Goal: Task Accomplishment & Management: Manage account settings

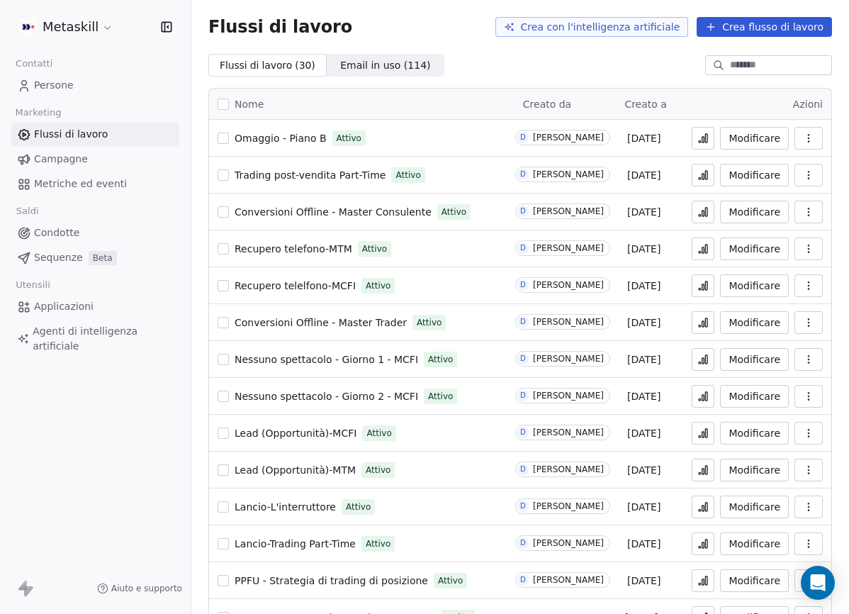
click at [108, 157] on link "Campagne" at bounding box center [95, 158] width 168 height 23
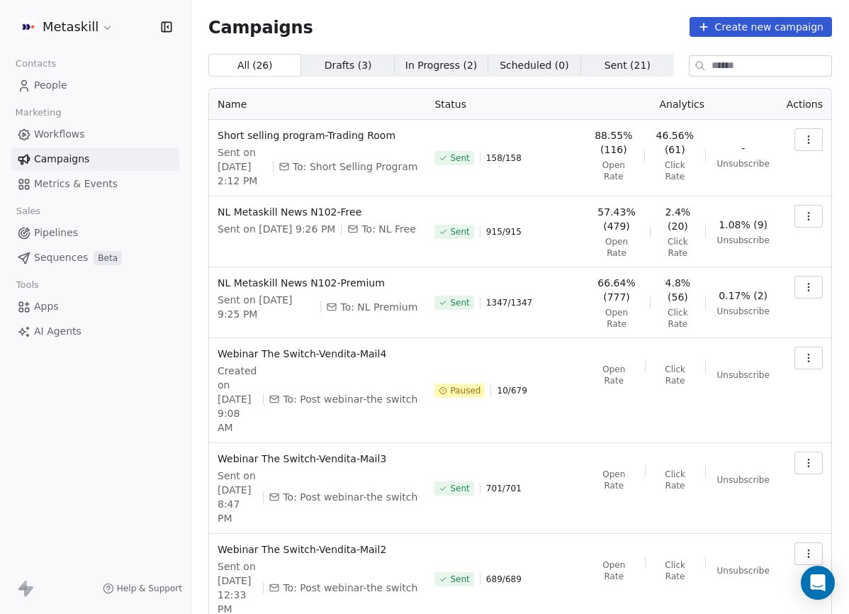
click at [90, 239] on link "Pipelines" at bounding box center [95, 232] width 168 height 23
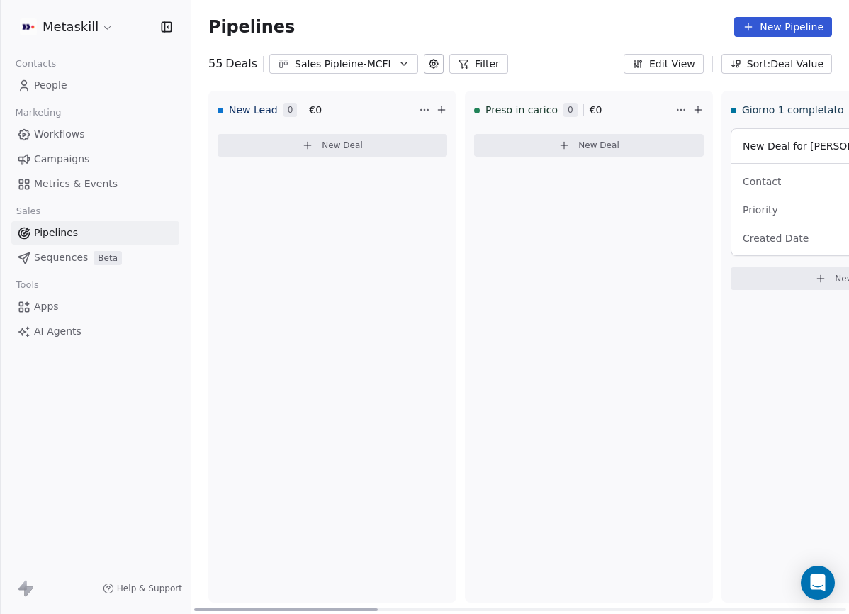
click at [375, 58] on div "Sales Pipleine-MCFI" at bounding box center [344, 64] width 98 height 15
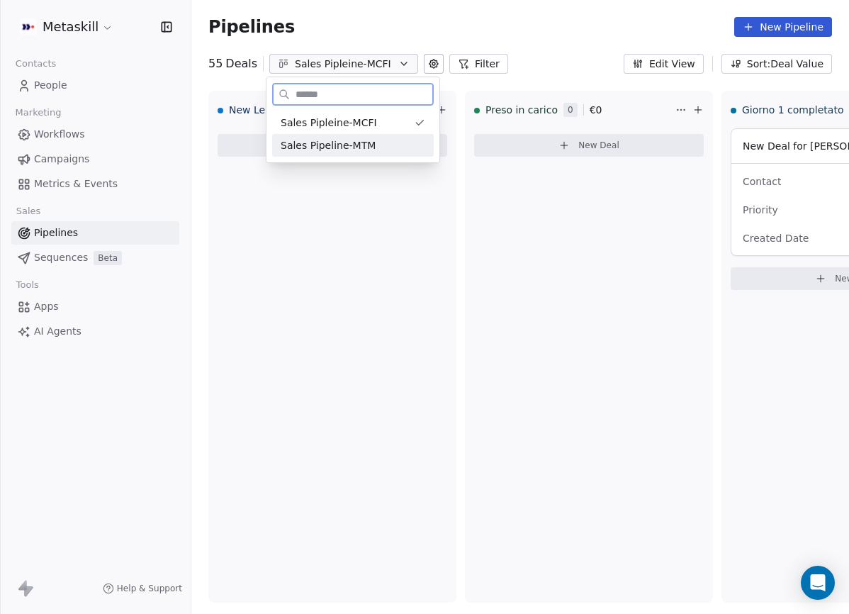
click at [371, 134] on div "Sales Pipeline-MTM" at bounding box center [353, 145] width 162 height 23
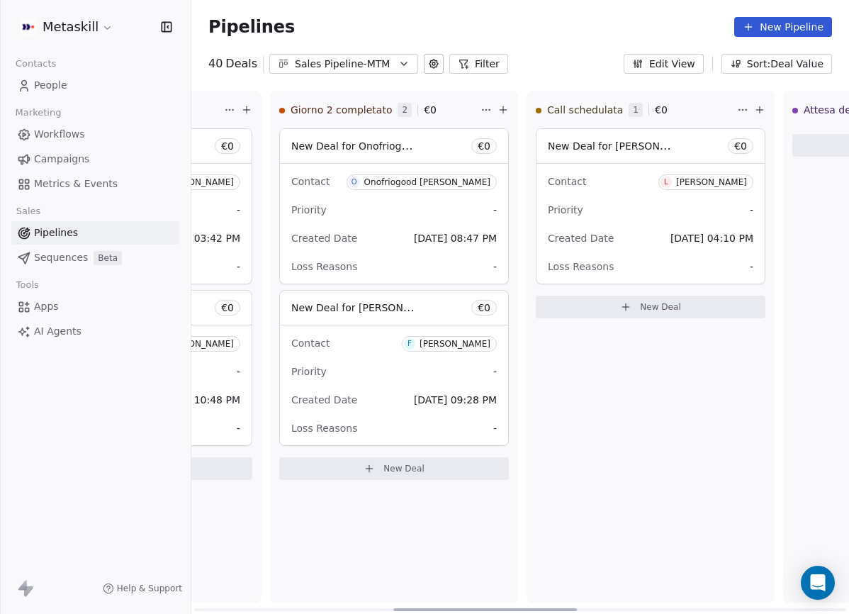
scroll to position [0, 702]
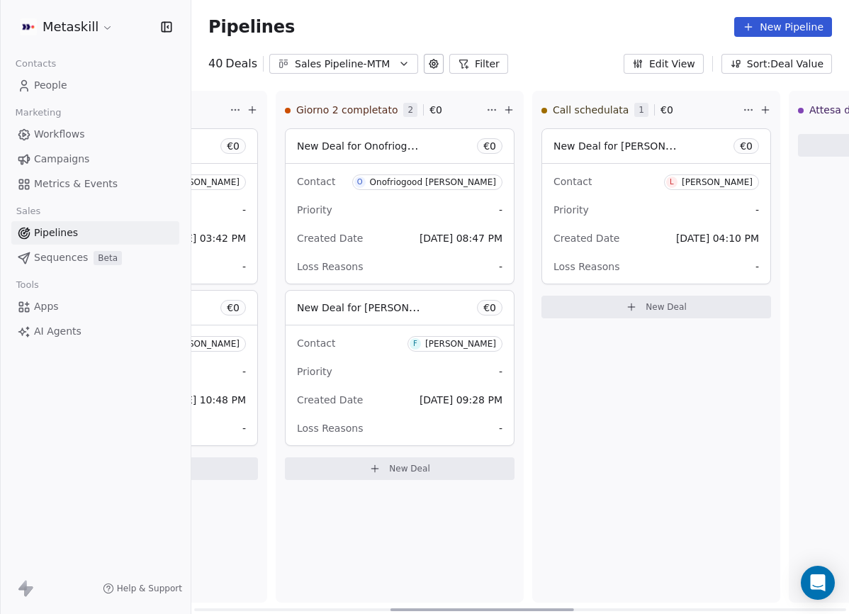
click at [711, 186] on div "Luca Lopriore" at bounding box center [717, 182] width 71 height 10
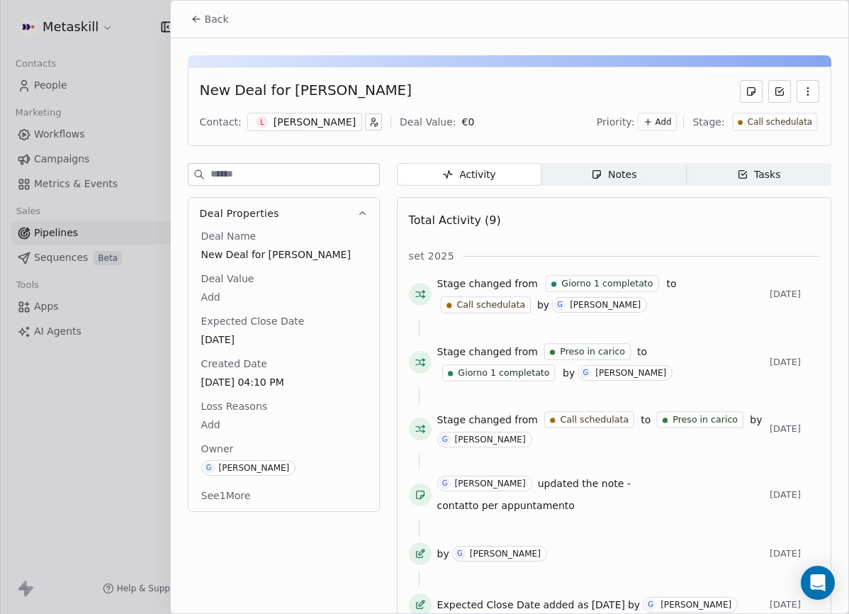
click at [623, 164] on span "Notes Notes" at bounding box center [613, 174] width 145 height 23
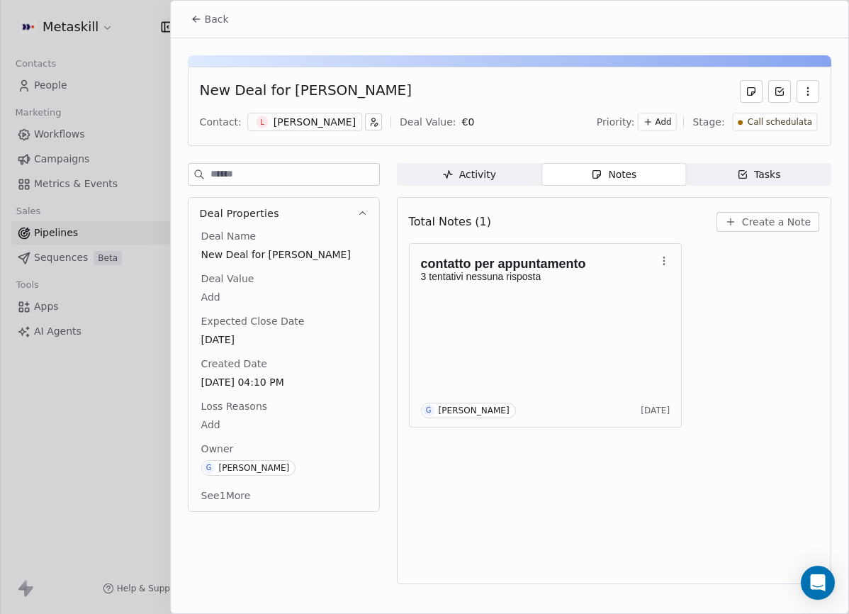
click at [325, 122] on div "Luca Lopriore" at bounding box center [314, 122] width 82 height 14
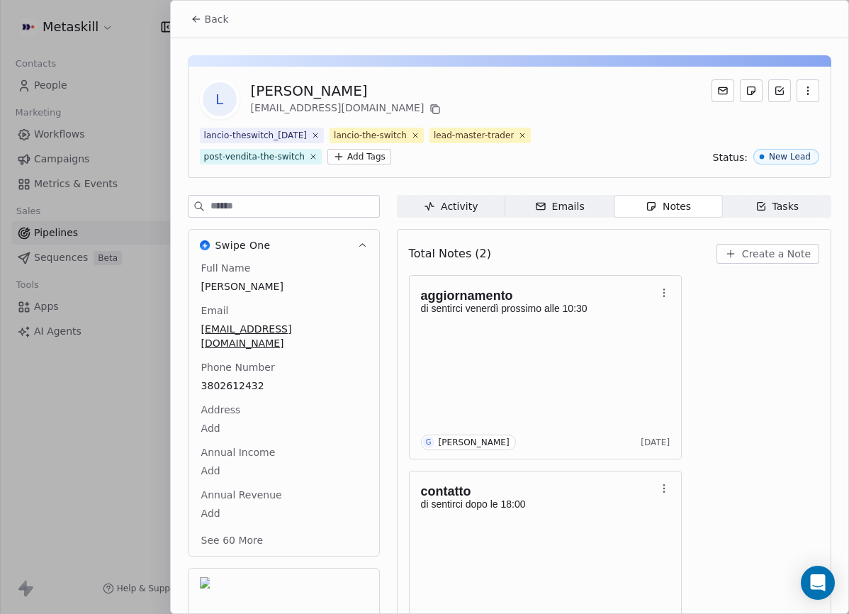
scroll to position [60, 0]
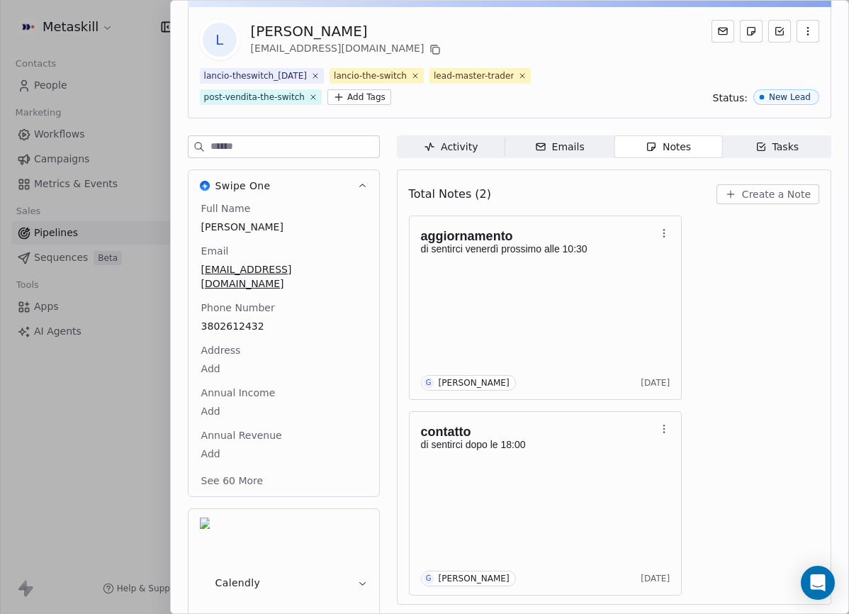
click at [235, 373] on div "Full Name Luca Lopriore Email lucalopriore2023@gmail.com Phone Number 380261243…" at bounding box center [283, 345] width 171 height 289
click at [252, 320] on span "3802612432" at bounding box center [284, 327] width 164 height 14
click at [252, 316] on input "**********" at bounding box center [283, 321] width 164 height 28
click at [779, 312] on html "Metaskill Contacts People Marketing Workflows Campaigns Metrics & Events Sales …" at bounding box center [424, 307] width 849 height 614
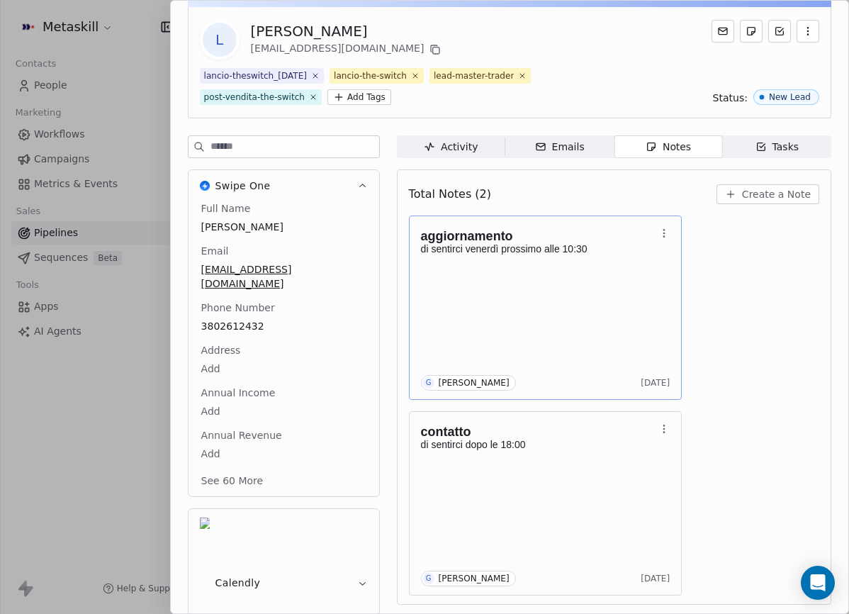
click at [544, 253] on p "di sentirci venerdì prossimo alle 10:30" at bounding box center [538, 248] width 235 height 11
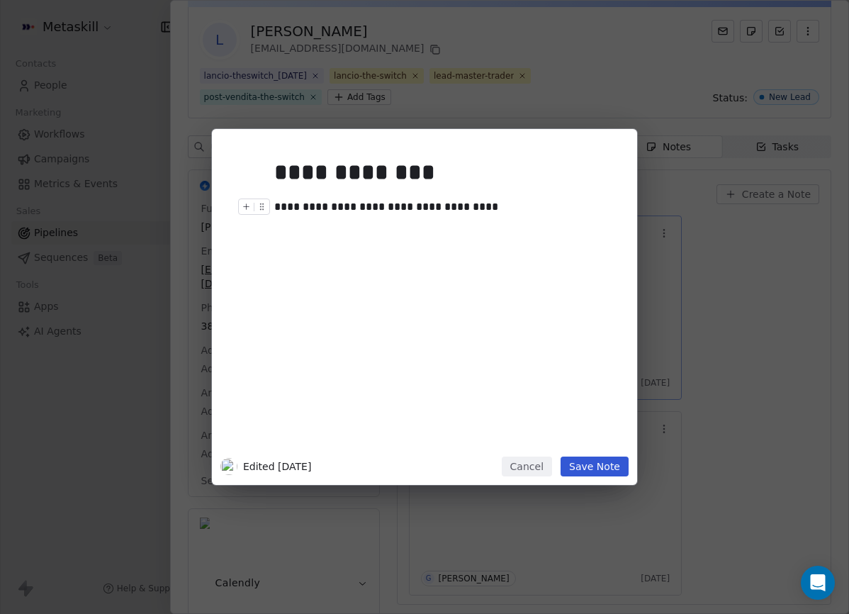
click at [463, 203] on div "**********" at bounding box center [445, 206] width 343 height 17
click at [605, 470] on button "Save Note" at bounding box center [594, 466] width 68 height 20
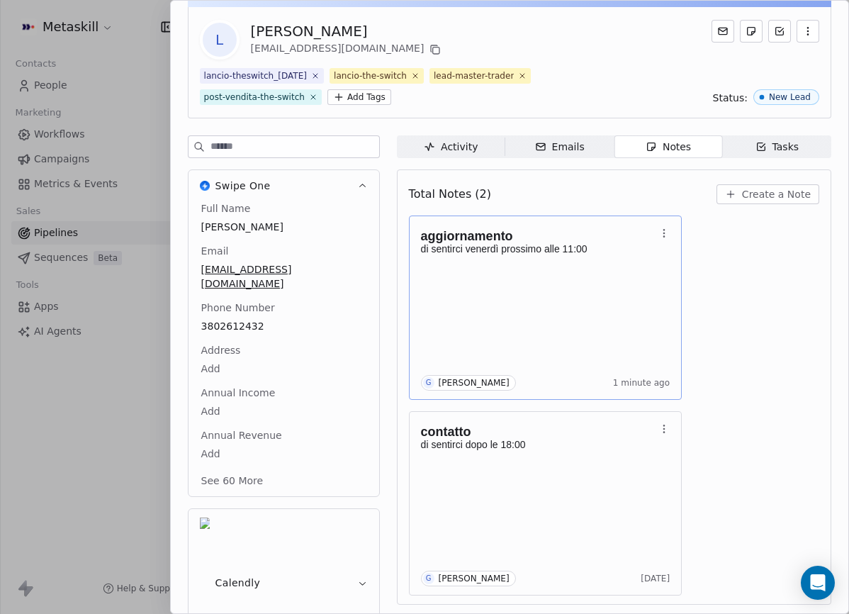
click at [565, 205] on div "Total Notes (2) Create a Note" at bounding box center [614, 194] width 410 height 31
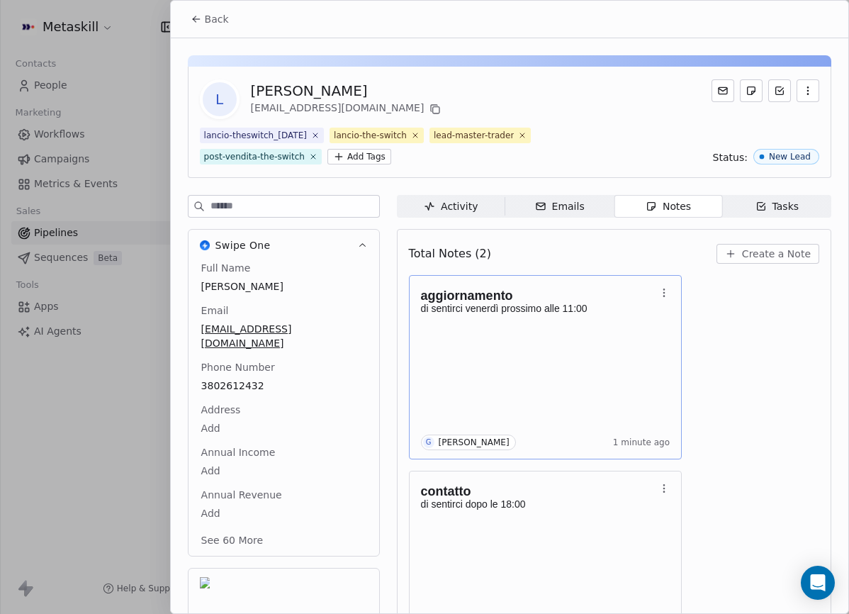
click at [237, 19] on div "Back" at bounding box center [509, 19] width 677 height 37
click at [224, 19] on span "Back" at bounding box center [217, 19] width 24 height 14
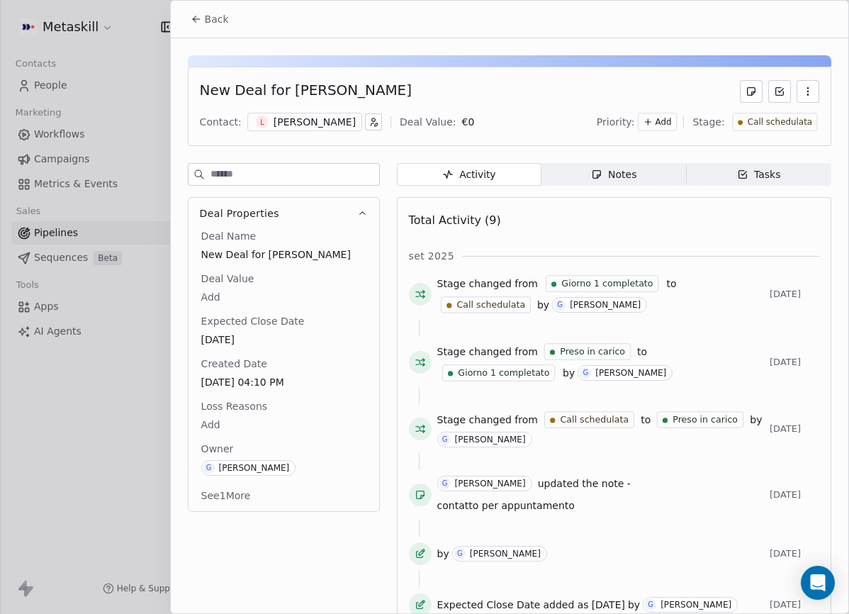
click at [210, 9] on button "Back" at bounding box center [209, 19] width 55 height 26
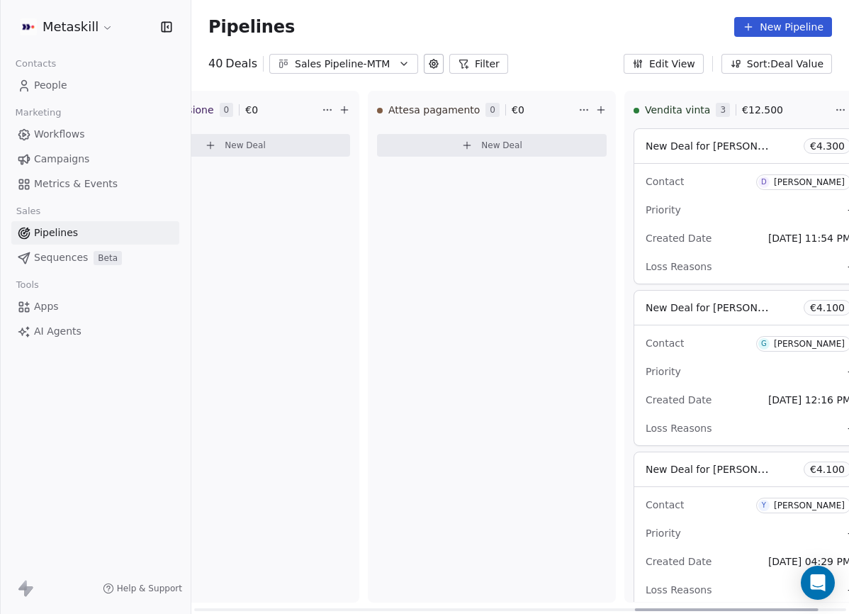
scroll to position [0, 1314]
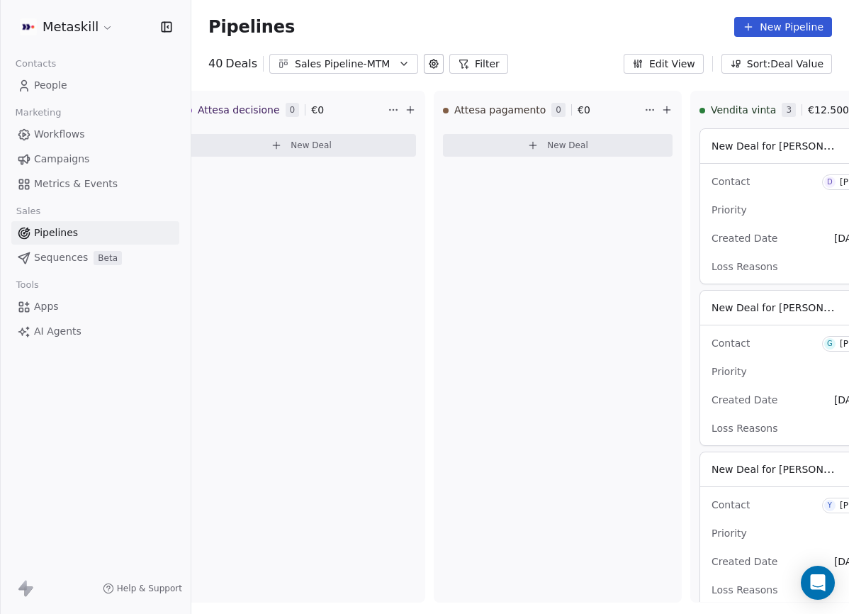
click at [400, 67] on icon "button" at bounding box center [403, 63] width 11 height 11
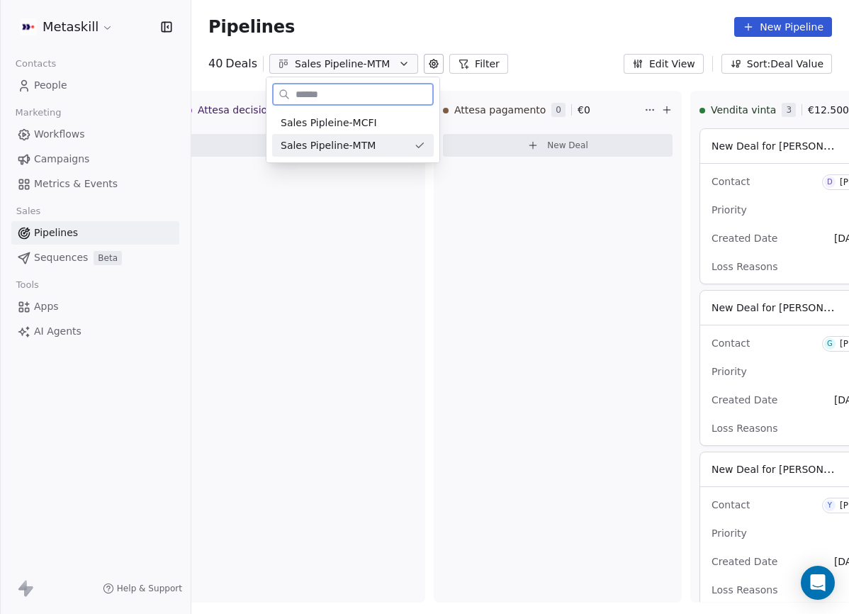
click at [397, 134] on div "Sales Pipeline-MTM" at bounding box center [353, 145] width 162 height 23
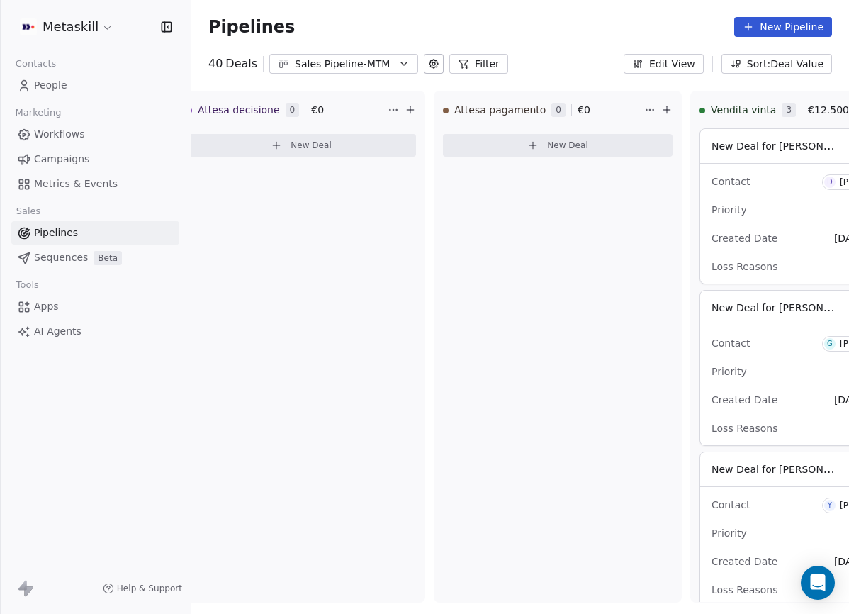
click at [382, 67] on div "Sales Pipeline-MTM" at bounding box center [344, 64] width 98 height 15
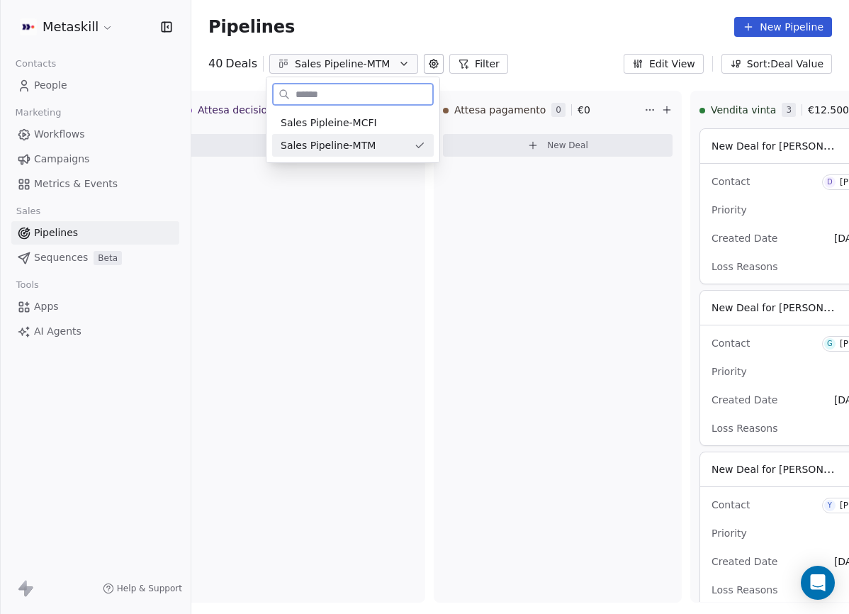
click at [382, 106] on div "Sales Pipleine-MCFI Sales Pipeline-MTM" at bounding box center [352, 134] width 173 height 57
click at [382, 109] on div "Sales Pipleine-MCFI Sales Pipeline-MTM" at bounding box center [352, 134] width 173 height 57
click at [382, 112] on div "Sales Pipleine-MCFI" at bounding box center [353, 122] width 162 height 23
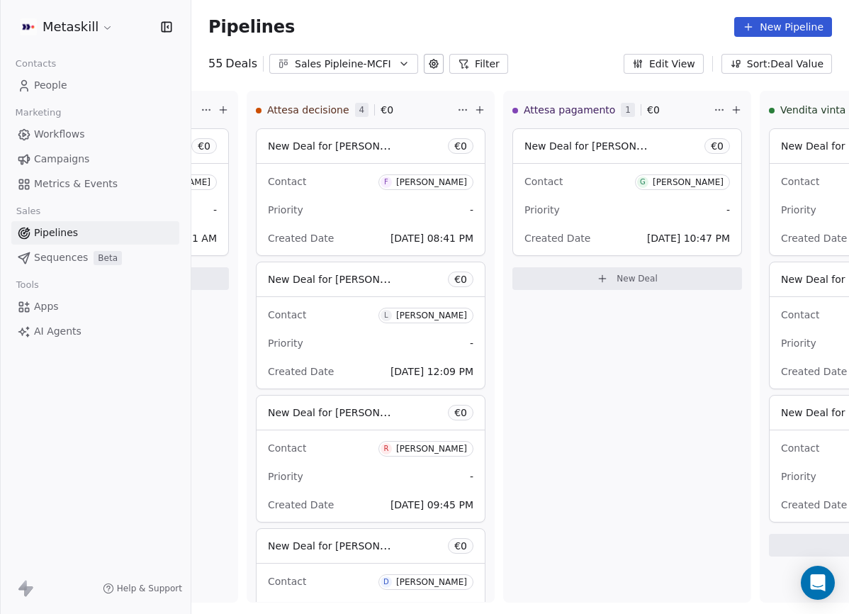
click at [373, 61] on div "Sales Pipleine-MCFI" at bounding box center [344, 64] width 98 height 15
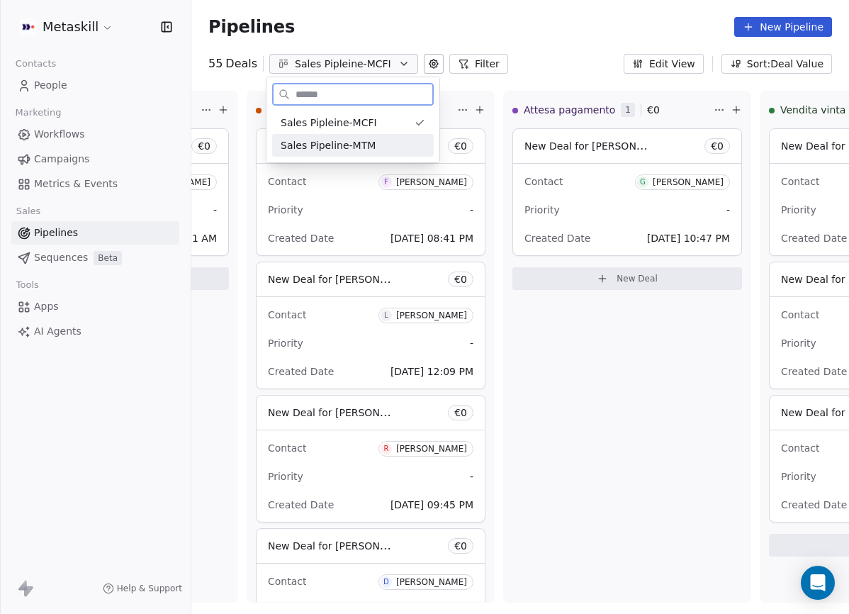
click at [391, 151] on div "Sales Pipeline-MTM" at bounding box center [353, 145] width 145 height 15
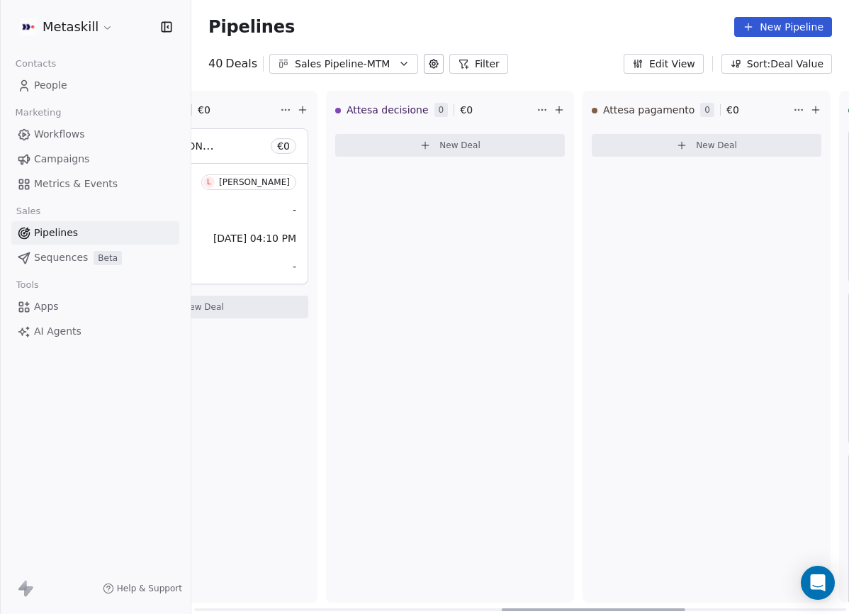
scroll to position [0, 1182]
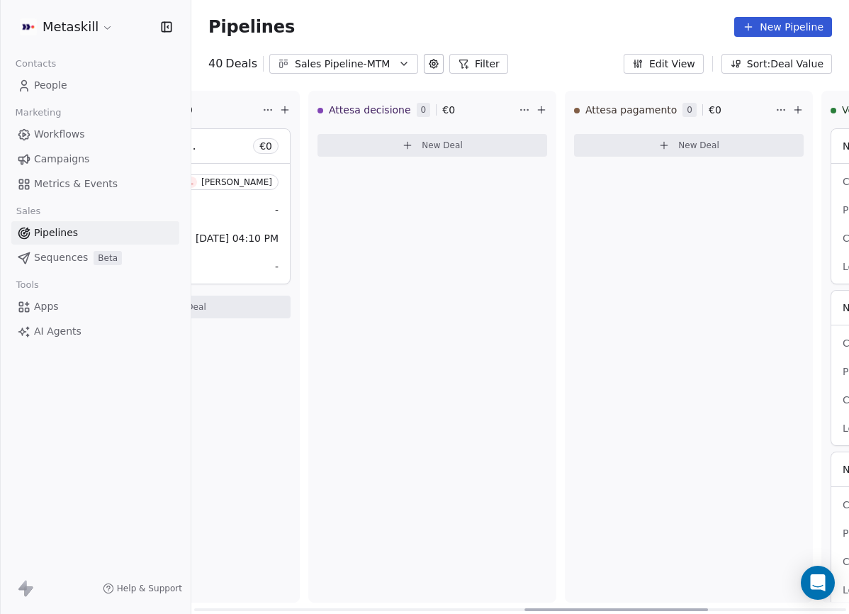
click at [368, 67] on div "Sales Pipeline-MTM" at bounding box center [344, 64] width 98 height 15
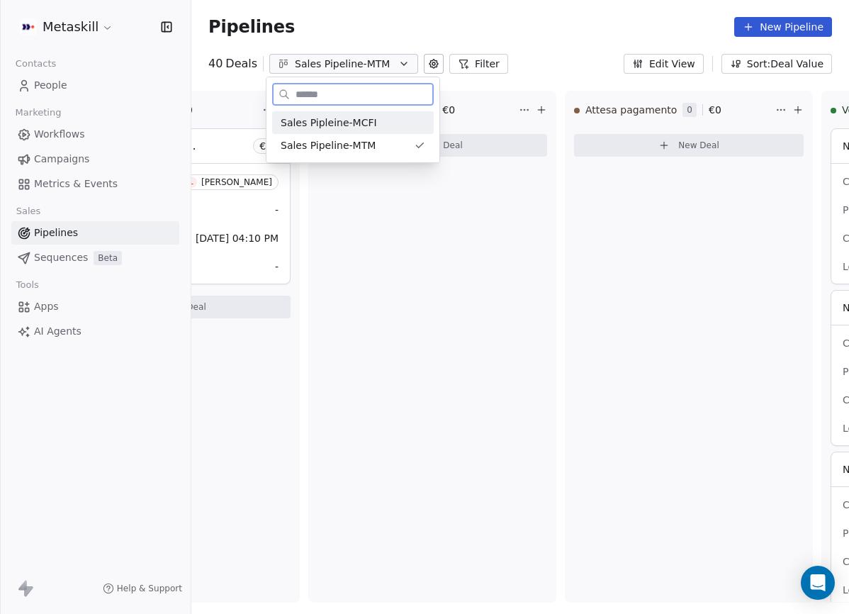
click at [368, 127] on span "Sales Pipleine-MCFI" at bounding box center [329, 122] width 96 height 15
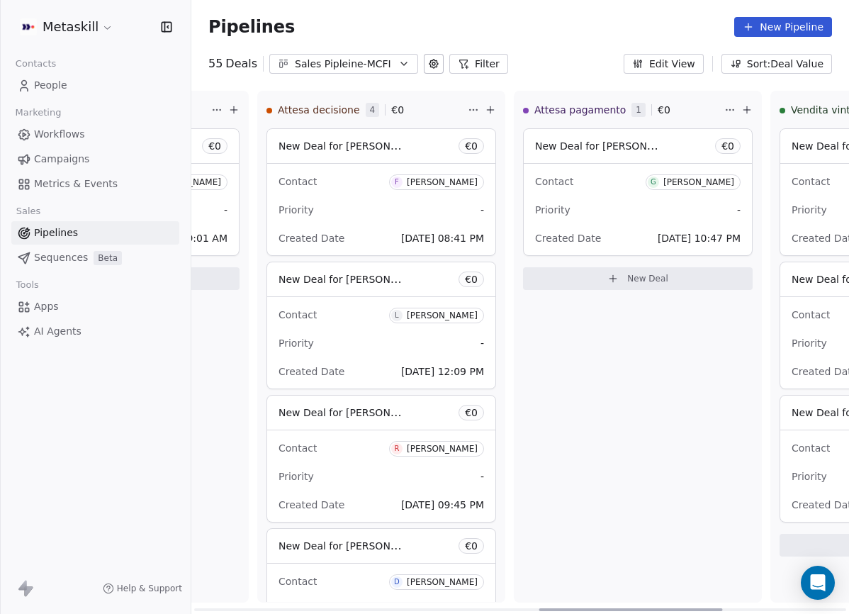
scroll to position [0, 1234]
click at [434, 172] on span "F Francesco Taddei" at bounding box center [435, 181] width 95 height 18
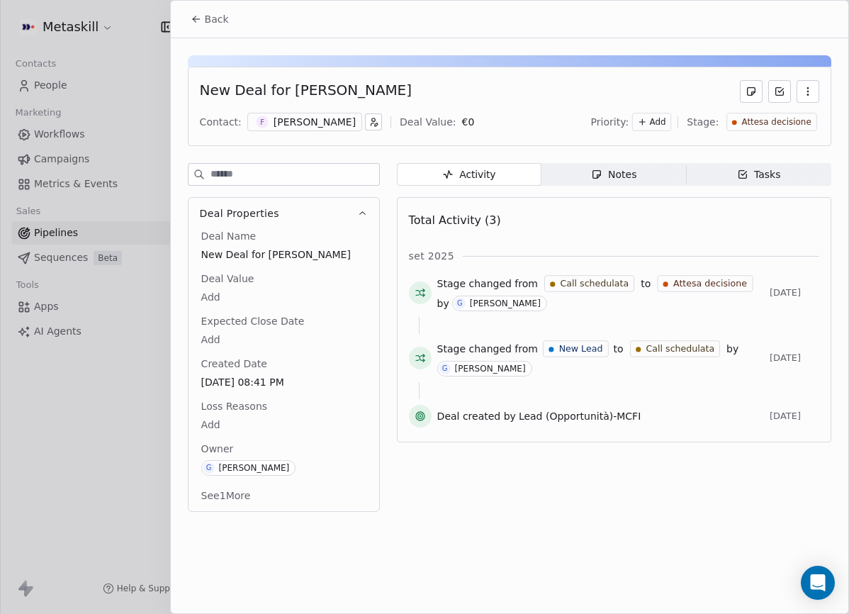
click at [345, 128] on div "Francesco Taddei" at bounding box center [314, 122] width 82 height 14
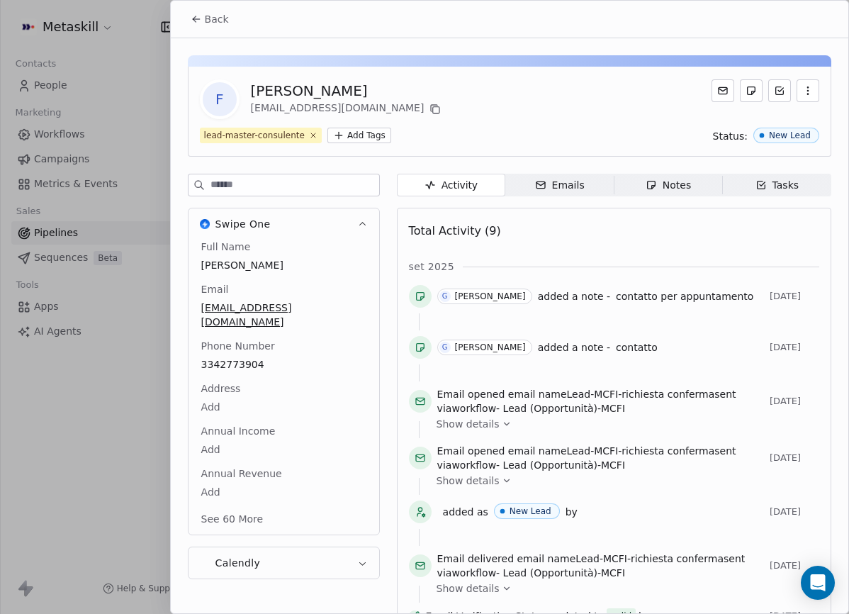
click at [246, 352] on div "Full Name Francesco Taddei Email francetaddei@gmail.com Phone Number 3342773904…" at bounding box center [283, 383] width 171 height 289
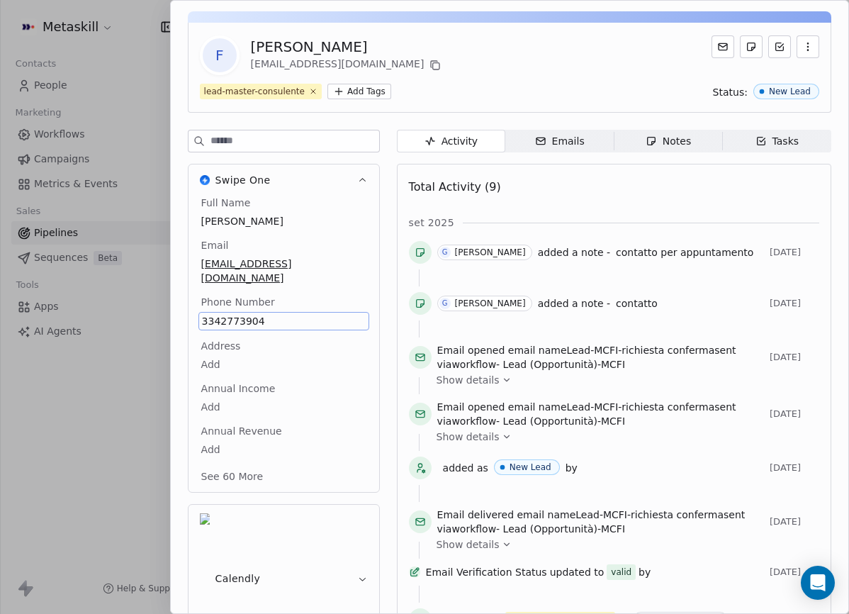
click at [249, 314] on span "3342773904" at bounding box center [284, 321] width 164 height 14
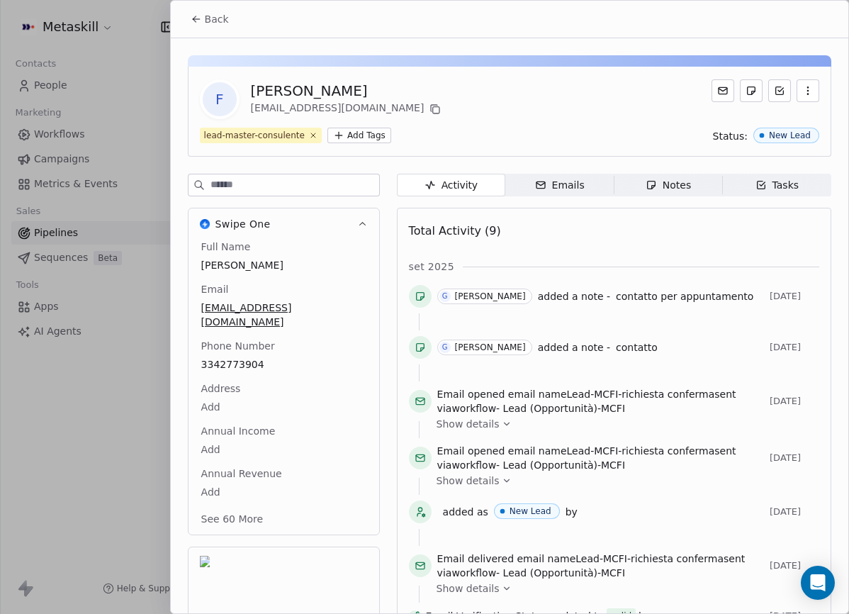
click at [214, 22] on span "Back" at bounding box center [217, 19] width 24 height 14
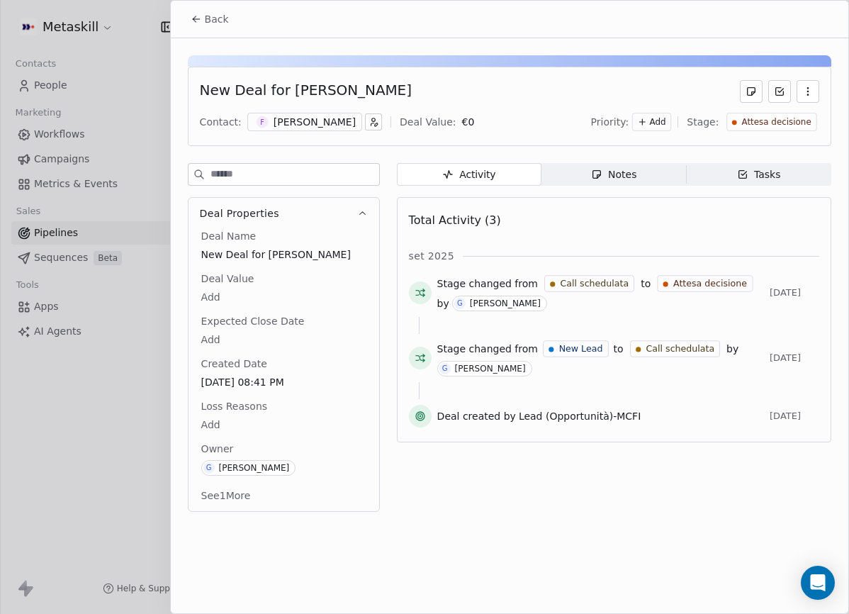
click at [196, 21] on icon at bounding box center [196, 18] width 11 height 11
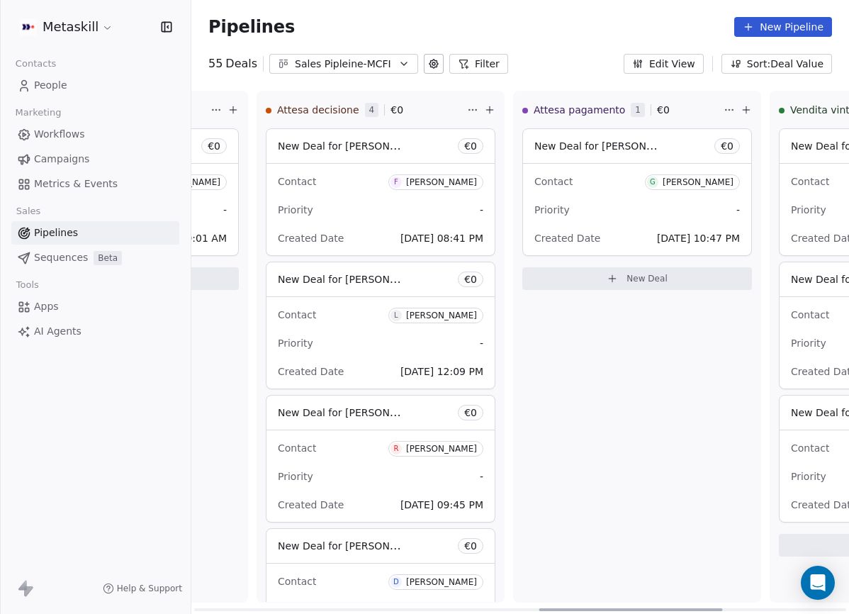
click at [458, 321] on span "L Lorenzo Delrio" at bounding box center [435, 315] width 95 height 16
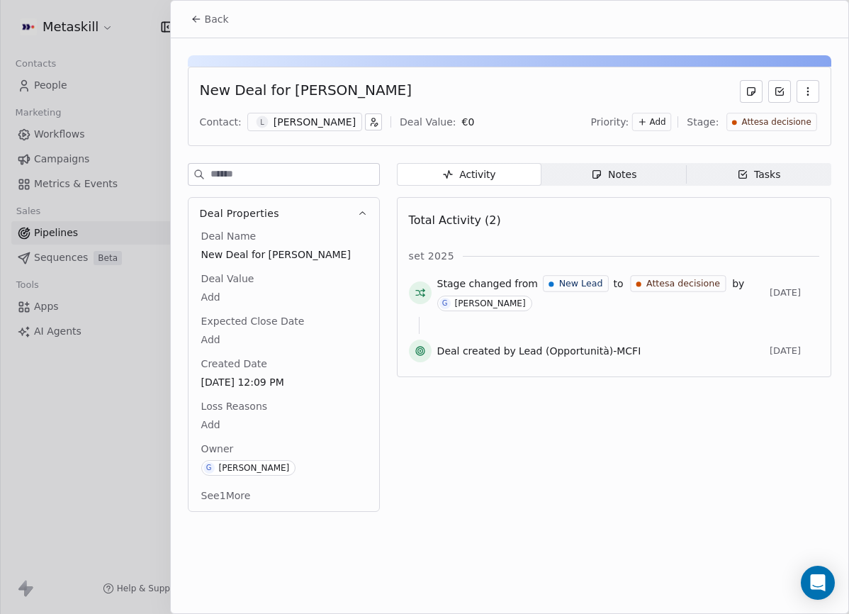
click at [328, 125] on div "Lorenzo Delrio" at bounding box center [314, 122] width 82 height 14
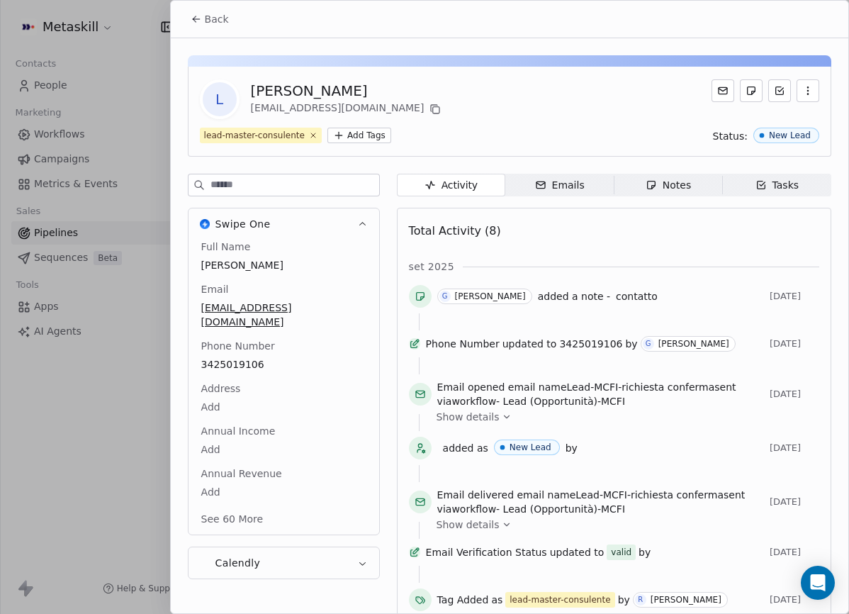
click at [236, 359] on div "Full Name Lorenzo Delrio Email lorenzoaho01@gmail.com Phone Number 3425019106 A…" at bounding box center [283, 383] width 171 height 289
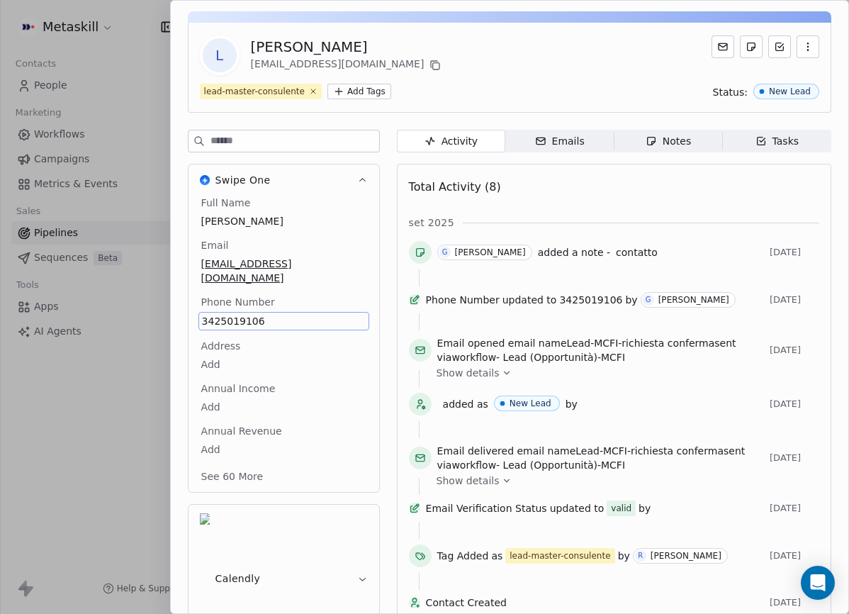
click at [236, 354] on div "Full Name Lorenzo Delrio Email lorenzoaho01@gmail.com Phone Number 3425019106 A…" at bounding box center [283, 341] width 171 height 290
click at [236, 354] on body "Metaskill Contacts People Marketing Workflows Campaigns Metrics & Events Sales …" at bounding box center [424, 307] width 849 height 614
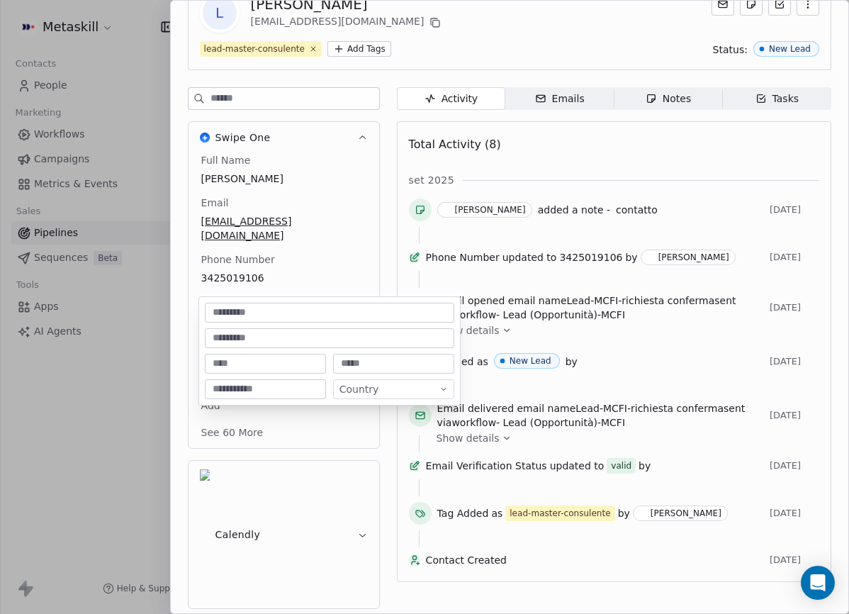
click at [265, 252] on html "Metaskill Contacts People Marketing Workflows Campaigns Metrics & Events Sales …" at bounding box center [424, 307] width 849 height 614
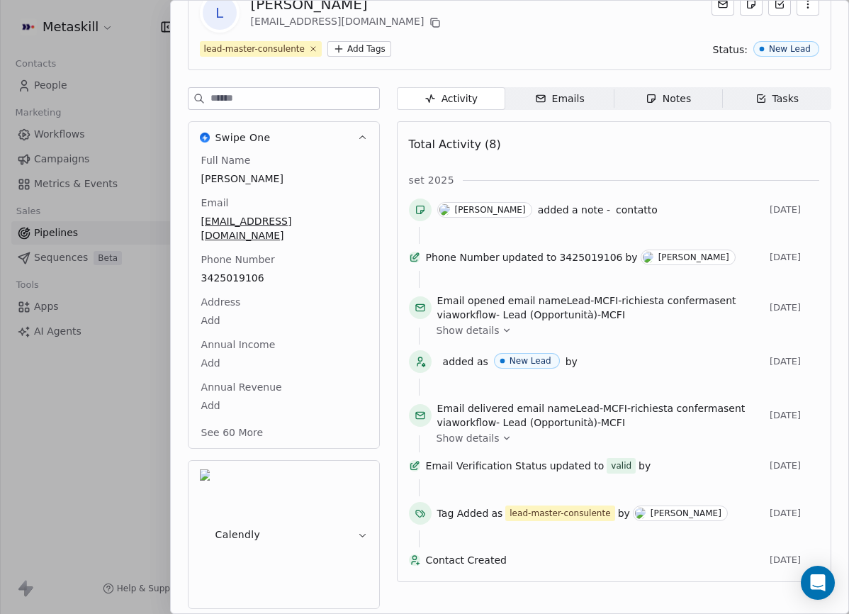
scroll to position [44, 0]
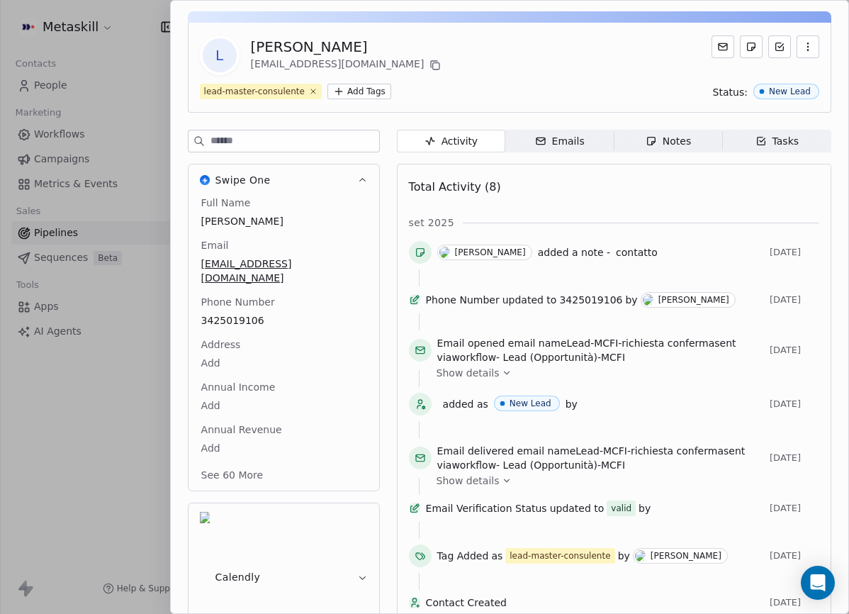
click at [256, 255] on div "Full Name Lorenzo Delrio Email lorenzoaho01@gmail.com Phone Number 3425019106 A…" at bounding box center [283, 340] width 171 height 289
click at [249, 314] on span "3425019106" at bounding box center [284, 321] width 164 height 14
click at [636, 141] on html "Metaskill Contacts People Marketing Workflows Campaigns Metrics & Events Sales …" at bounding box center [424, 307] width 849 height 614
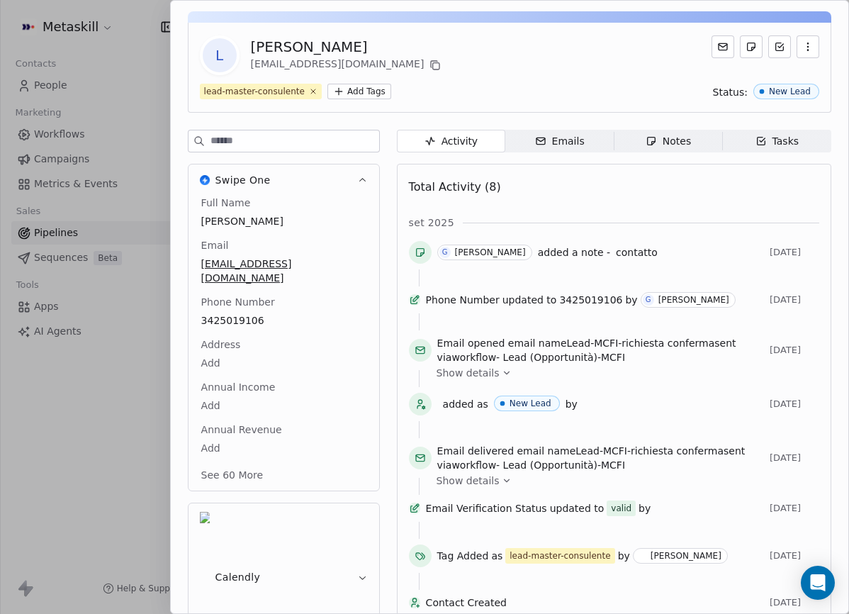
click at [636, 141] on span "Notes Notes" at bounding box center [668, 141] width 108 height 23
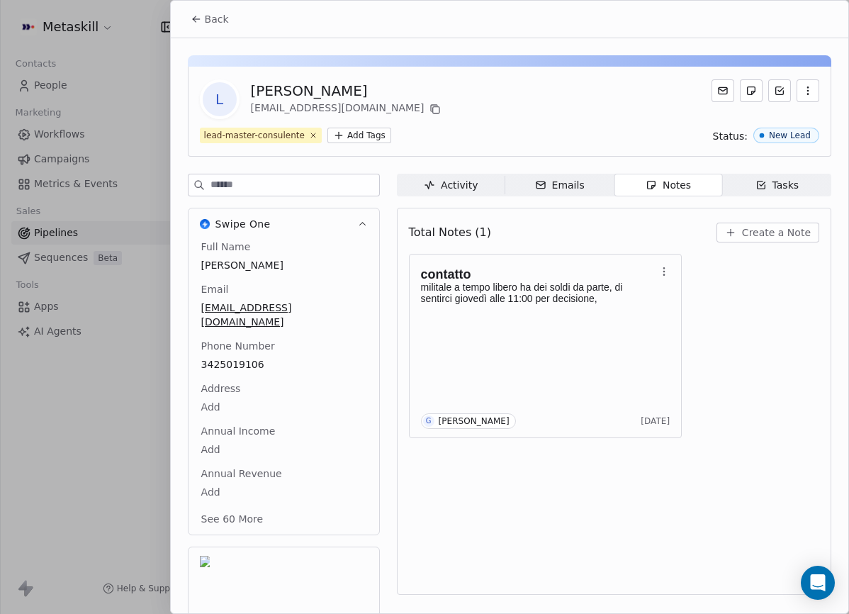
click at [211, 16] on span "Back" at bounding box center [217, 19] width 24 height 14
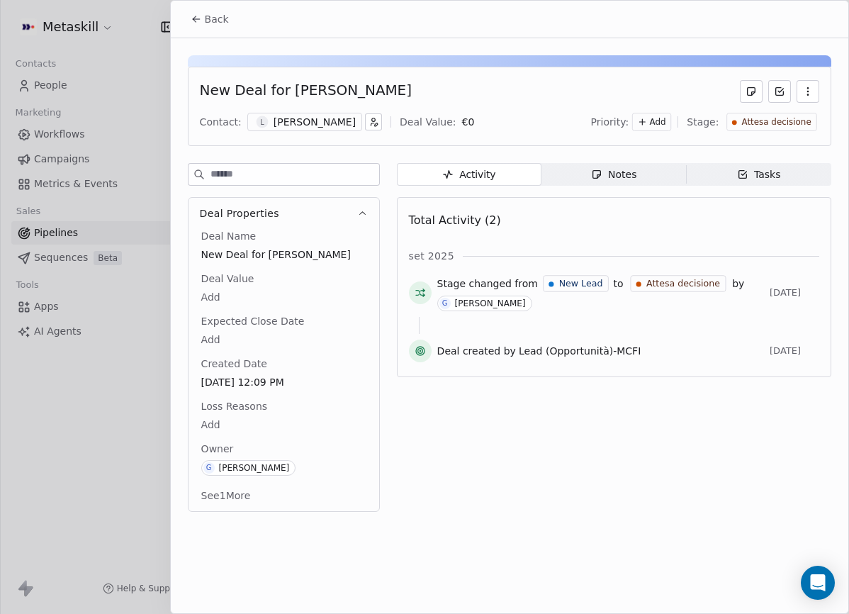
click at [225, 19] on span "Back" at bounding box center [217, 19] width 24 height 14
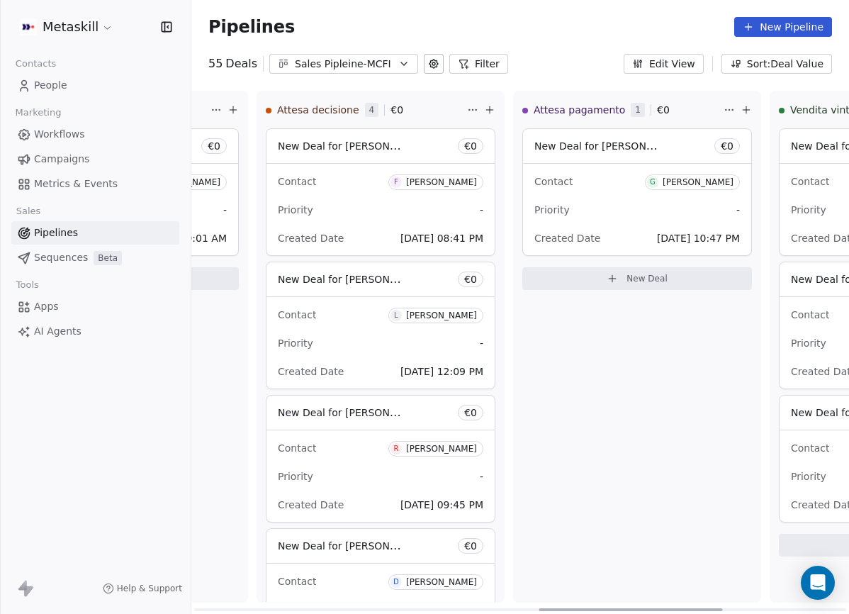
click at [429, 444] on div "Riccardo Dellepiane" at bounding box center [441, 449] width 71 height 10
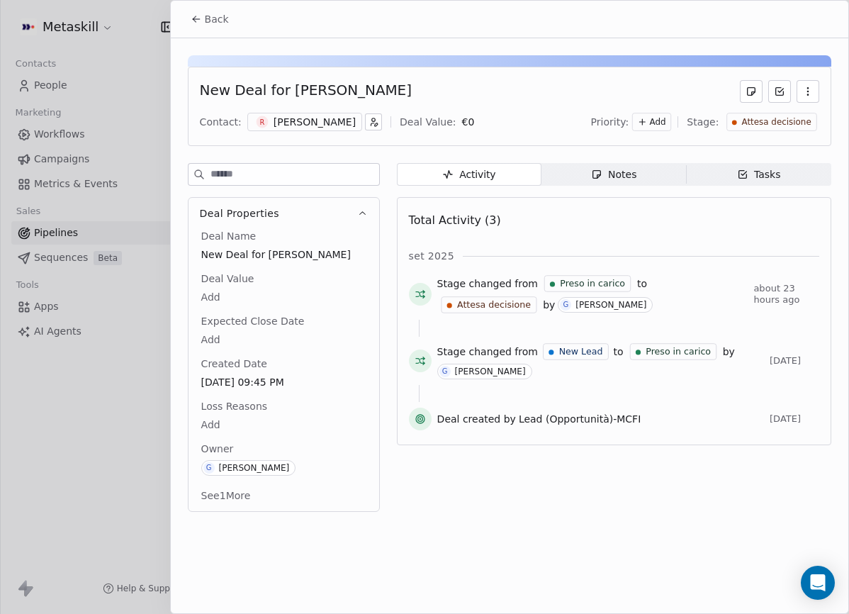
click at [334, 130] on div "R Riccardo Dellepiane" at bounding box center [304, 122] width 115 height 18
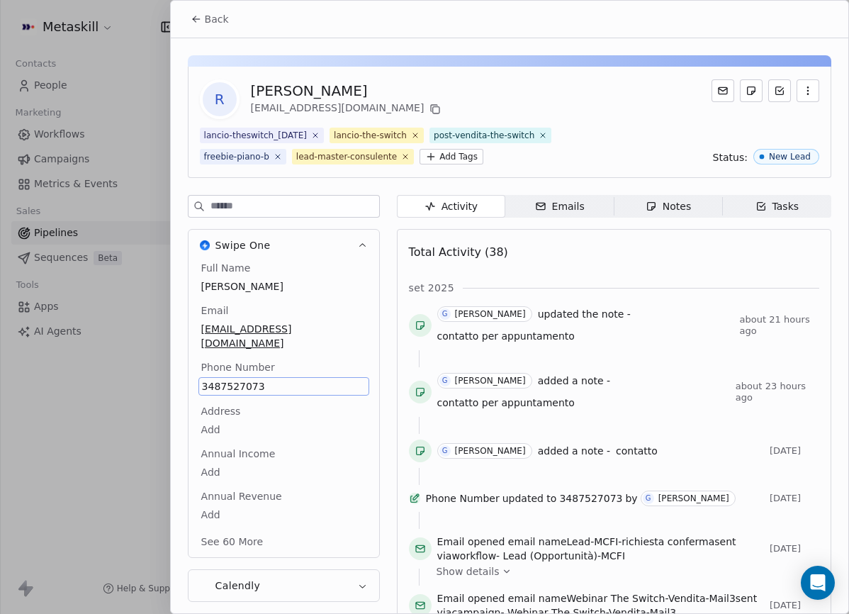
scroll to position [65, 0]
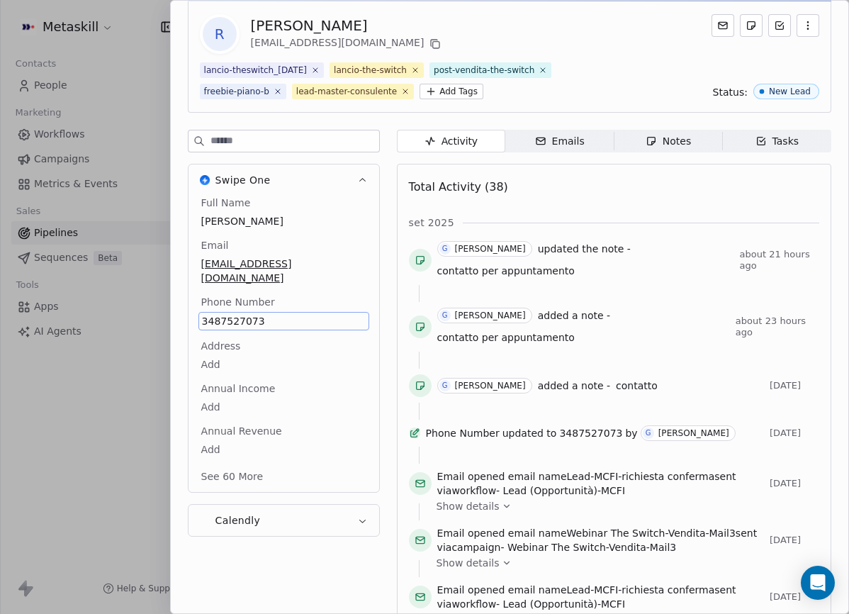
click at [240, 371] on div "Full Name Riccardo Dellepiane Email rickydelle03@gmail.com Phone Number 3487527…" at bounding box center [283, 341] width 171 height 290
click at [247, 314] on span "3487527073" at bounding box center [284, 321] width 164 height 14
click at [488, 46] on html "Metaskill Contacts People Marketing Workflows Campaigns Metrics & Events Sales …" at bounding box center [424, 307] width 849 height 614
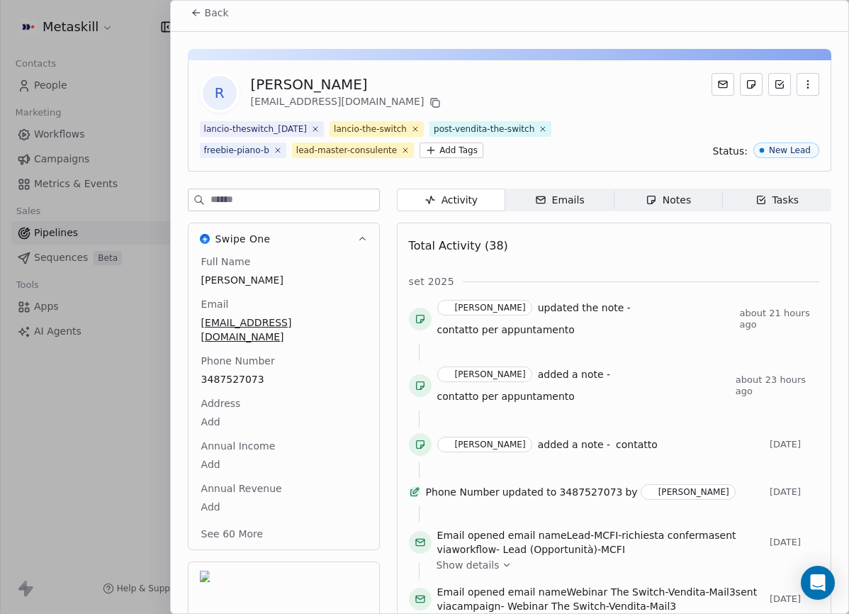
scroll to position [0, 0]
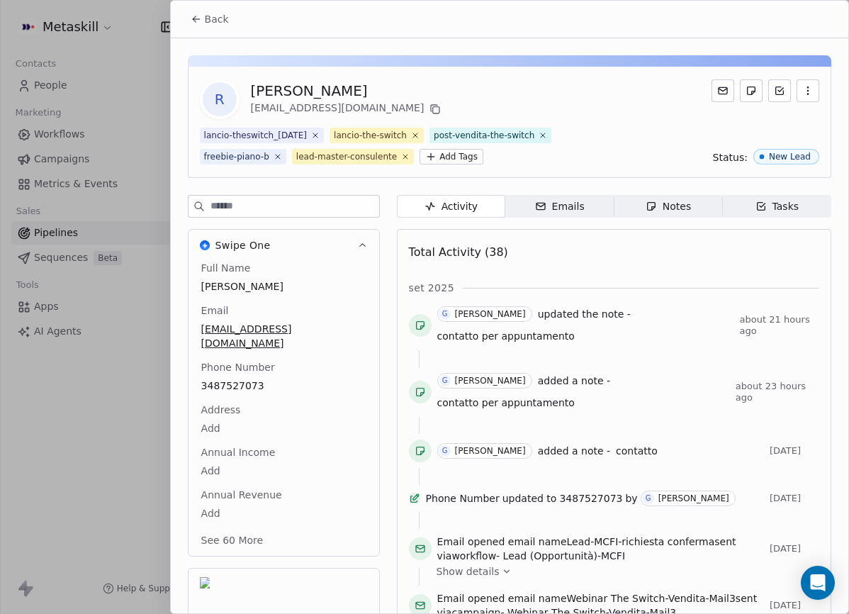
click at [236, 16] on div "Back" at bounding box center [509, 19] width 677 height 37
click at [205, 17] on span "Back" at bounding box center [217, 19] width 24 height 14
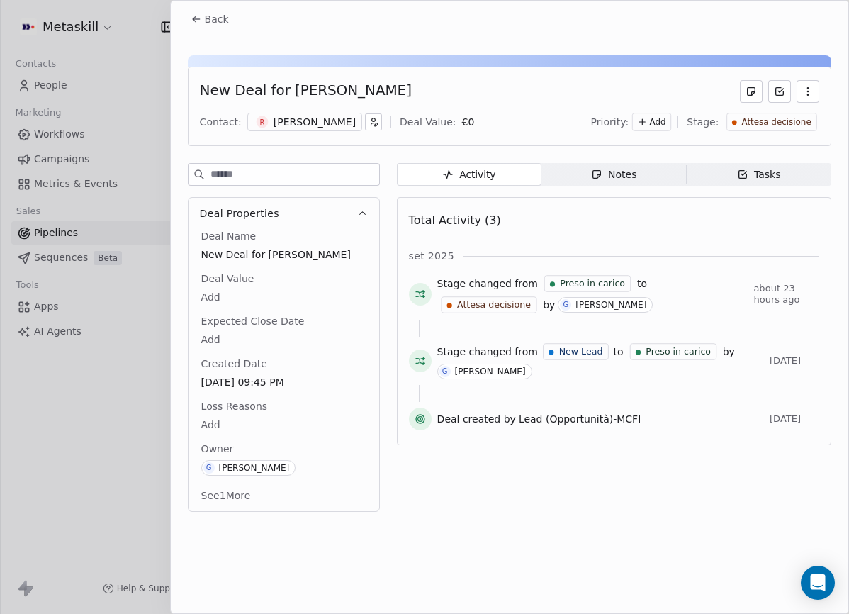
click at [185, 24] on button "Back" at bounding box center [209, 19] width 55 height 26
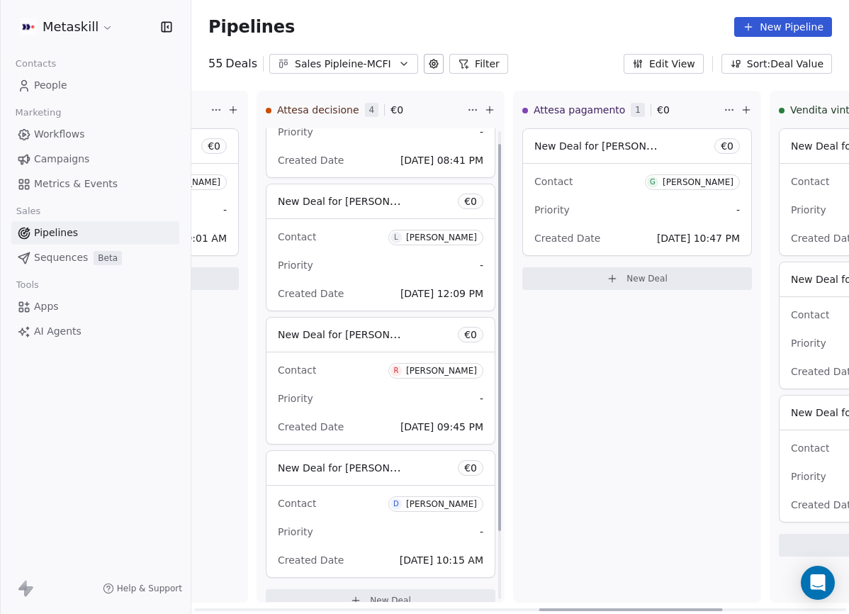
scroll to position [99, 0]
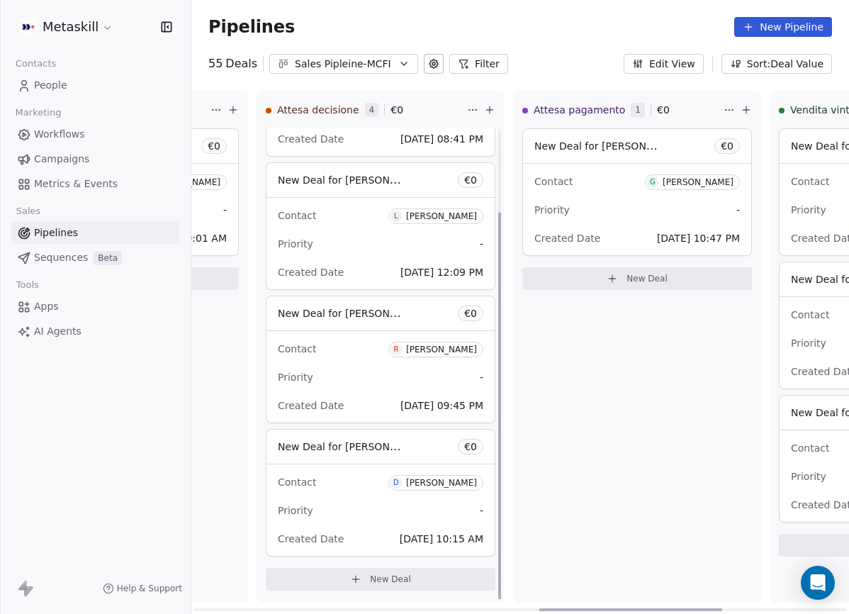
click at [446, 481] on div "Danilo Lahoz" at bounding box center [441, 483] width 71 height 10
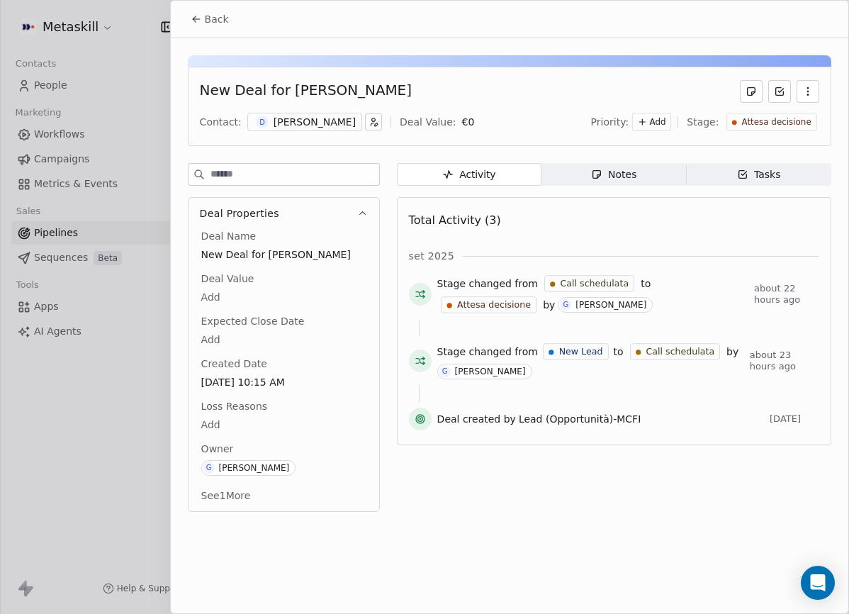
click at [335, 121] on div "Contact: D Danilo Lahoz Deal Value: € 0" at bounding box center [337, 122] width 275 height 18
click at [329, 124] on div "D Danilo Lahoz" at bounding box center [304, 122] width 115 height 18
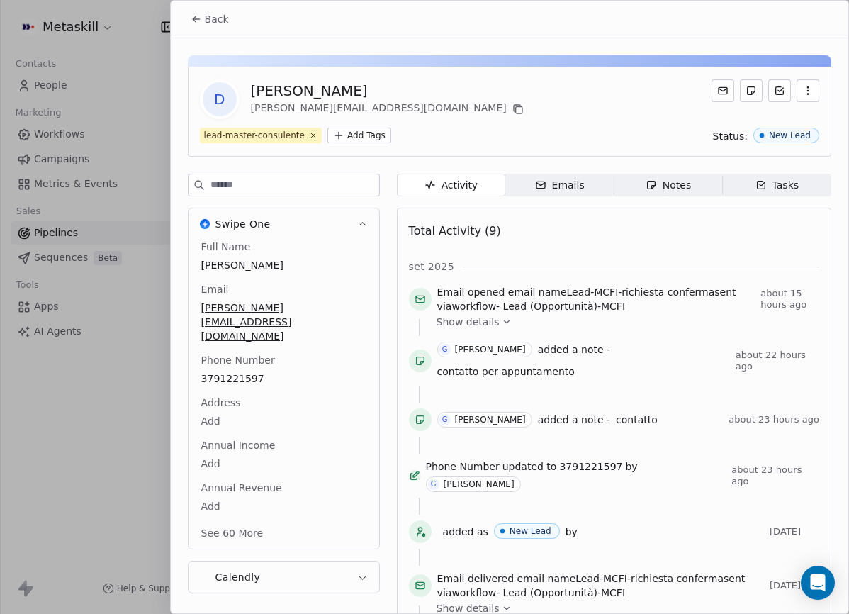
scroll to position [44, 0]
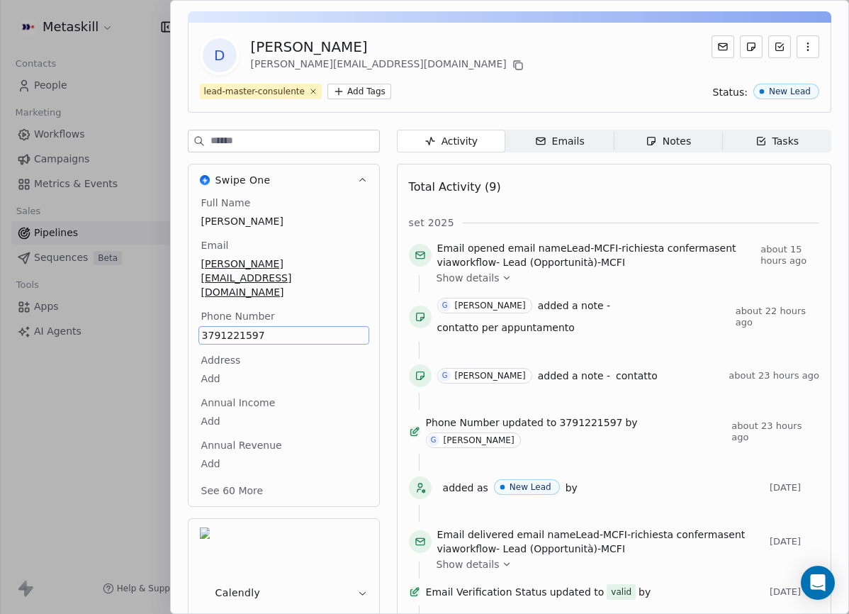
click at [244, 352] on div "Full Name Danilo Lahoz Email parth.enope@hotmail.it Phone Number 3791221597 Add…" at bounding box center [283, 348] width 171 height 305
click at [247, 328] on span "3791221597" at bounding box center [284, 335] width 164 height 14
click at [672, 349] on html "Metaskill Contacts People Marketing Workflows Campaigns Metrics & Events Sales …" at bounding box center [424, 307] width 849 height 614
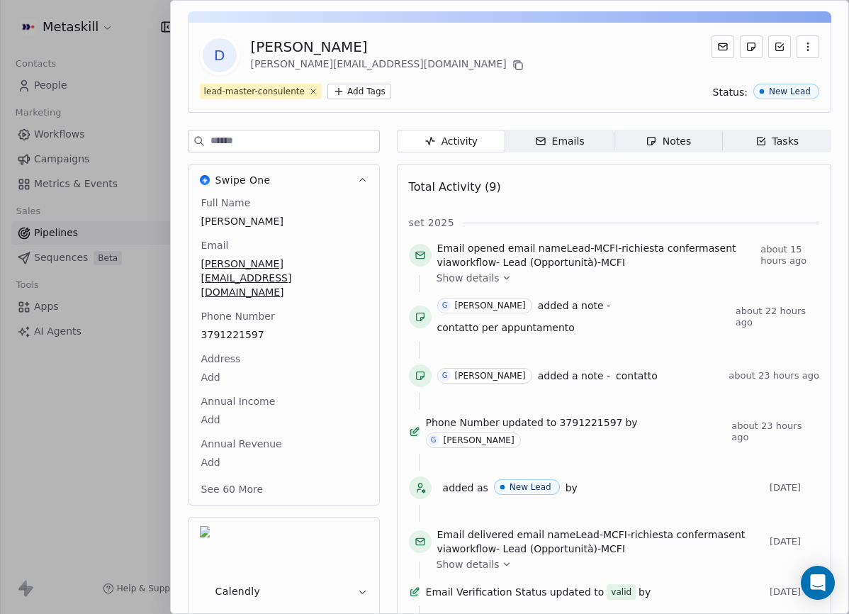
scroll to position [0, 0]
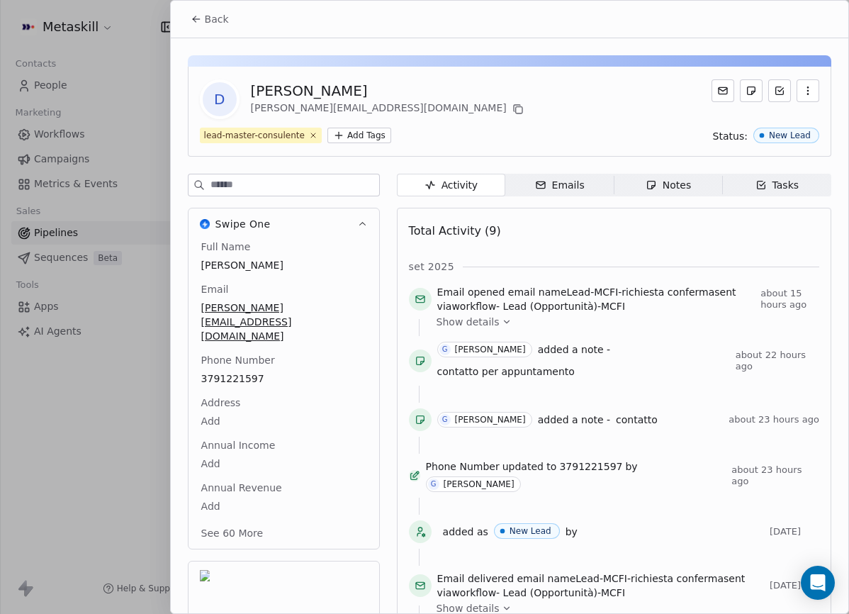
click at [206, 23] on span "Back" at bounding box center [217, 19] width 24 height 14
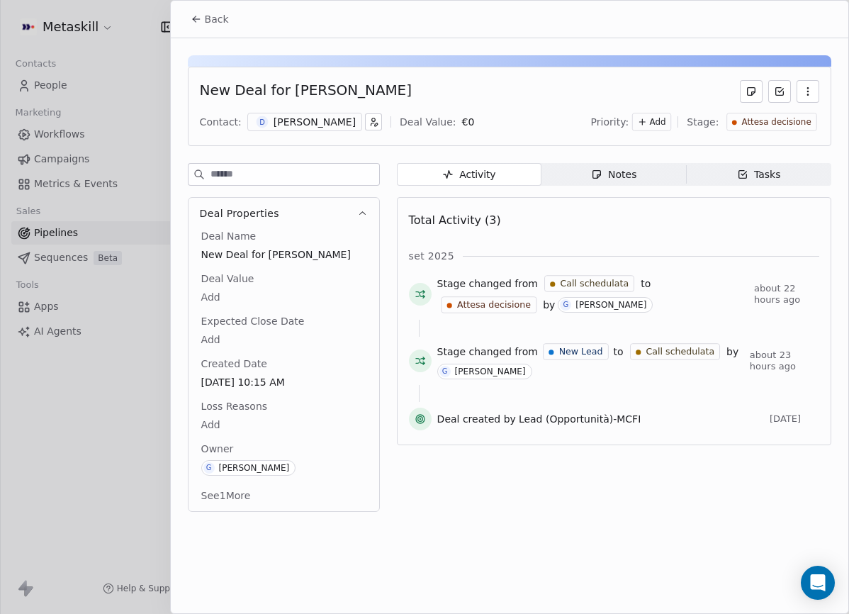
click at [305, 130] on div "D Danilo Lahoz" at bounding box center [304, 122] width 115 height 18
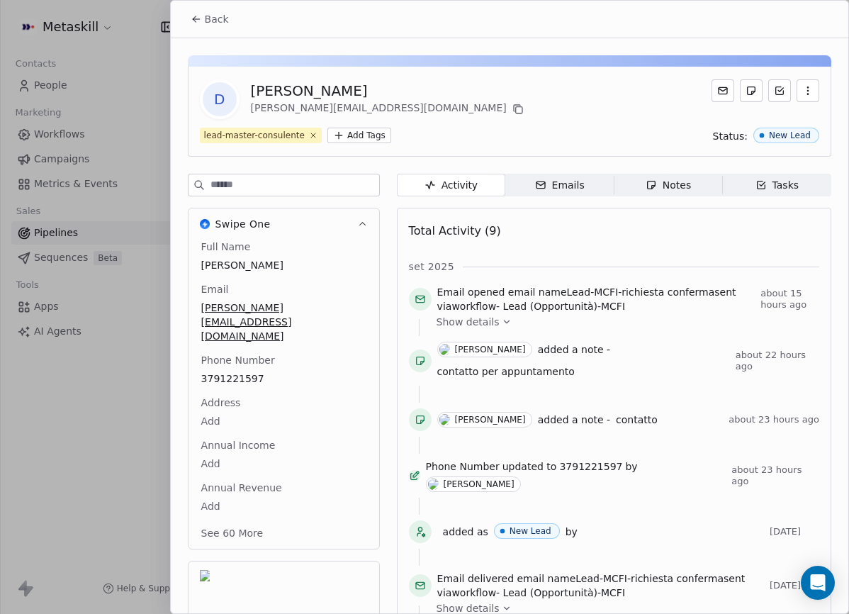
click at [624, 174] on span "Notes Notes" at bounding box center [668, 185] width 108 height 23
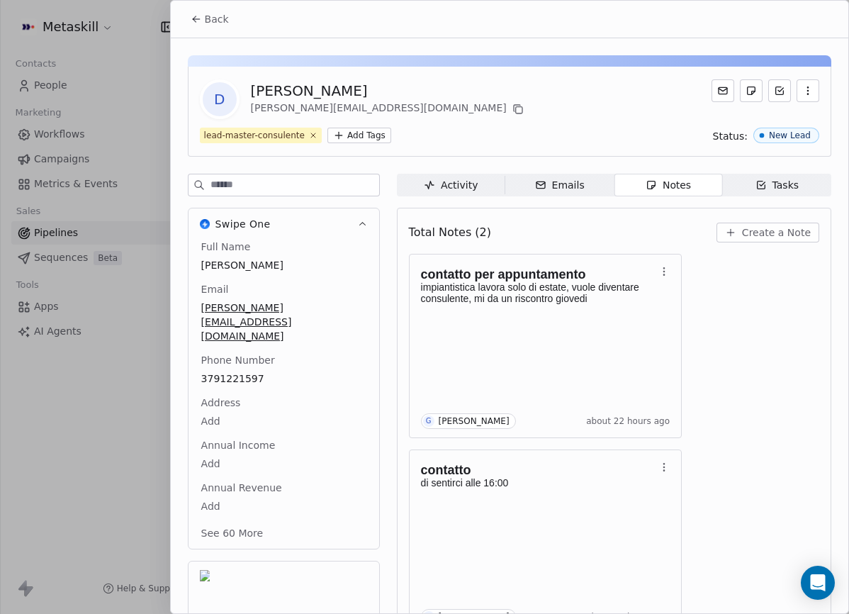
click at [220, 38] on div "D Danilo Lahoz parth.enope@hotmail.it lead-master-consulente Add Tags Status: N…" at bounding box center [509, 377] width 677 height 679
click at [220, 22] on span "Back" at bounding box center [217, 19] width 24 height 14
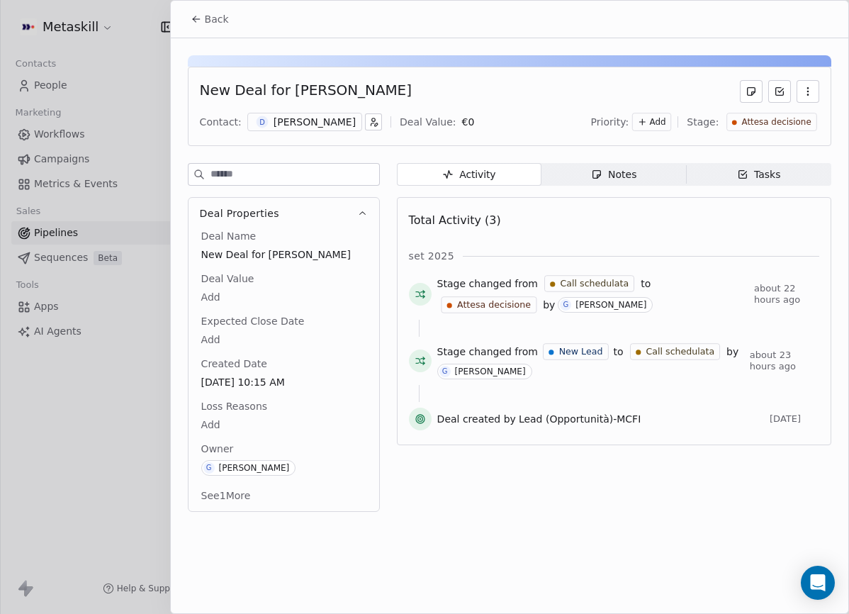
click at [222, 26] on span "Back" at bounding box center [217, 19] width 24 height 14
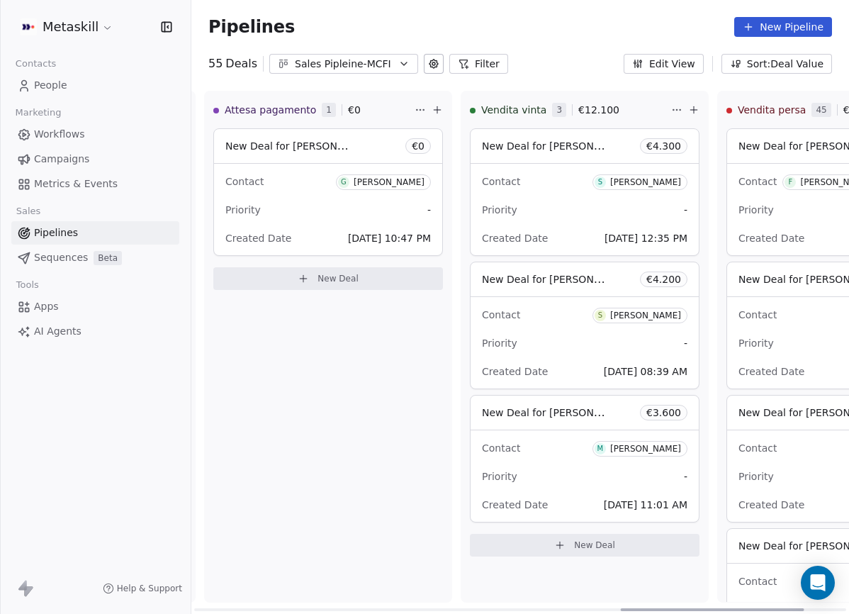
scroll to position [0, 1484]
